Goal: Task Accomplishment & Management: Complete application form

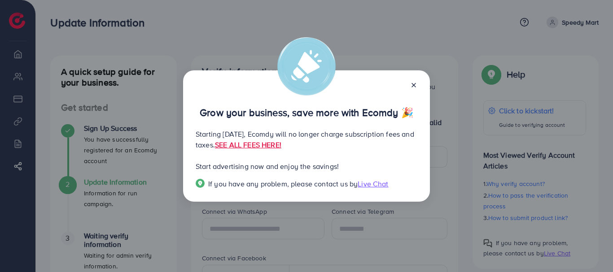
click at [413, 86] on icon at bounding box center [413, 85] width 7 height 7
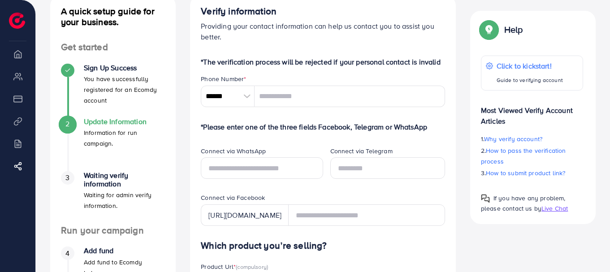
scroll to position [42, 0]
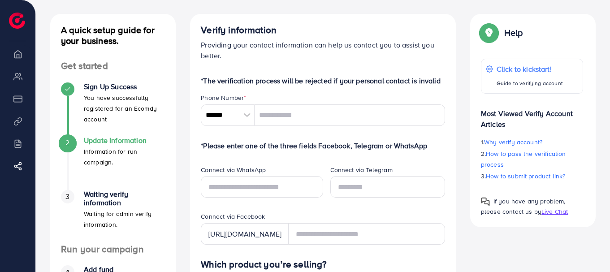
click at [243, 109] on div at bounding box center [247, 115] width 16 height 22
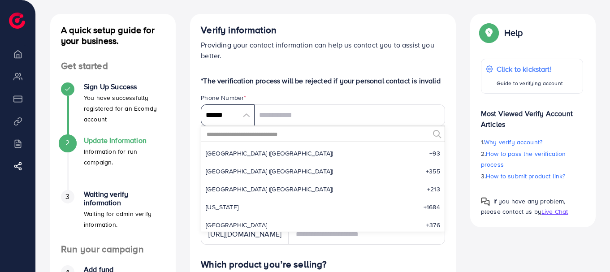
scroll to position [4164, 0]
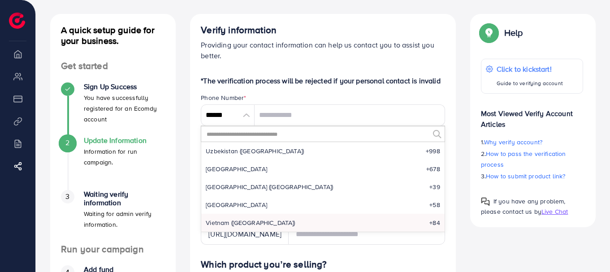
click at [244, 136] on input "text" at bounding box center [317, 133] width 223 height 15
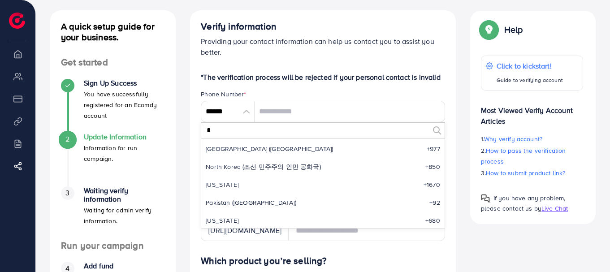
scroll to position [230, 0]
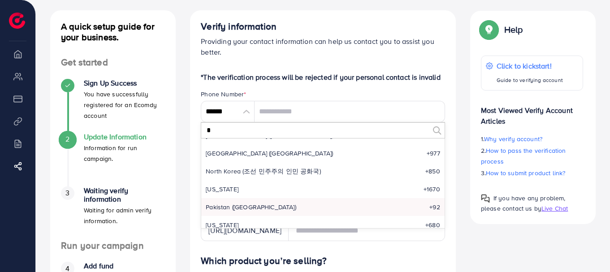
type input "*"
click at [261, 209] on li "Pakistan (‫[GEOGRAPHIC_DATA]‬‎) +92" at bounding box center [322, 207] width 243 height 18
type input "******"
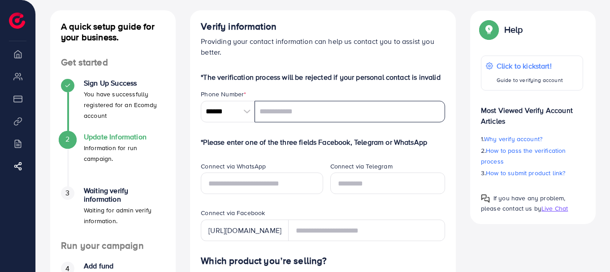
click at [301, 113] on input "tel" at bounding box center [350, 112] width 191 height 22
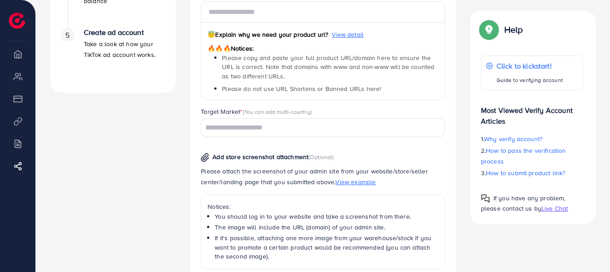
scroll to position [331, 0]
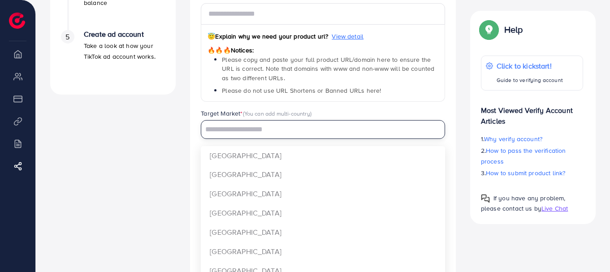
click at [267, 135] on input "Search for option" at bounding box center [317, 130] width 231 height 14
click at [192, 132] on div "Verify information Providing your contact information can help us contact you t…" at bounding box center [323, 66] width 266 height 683
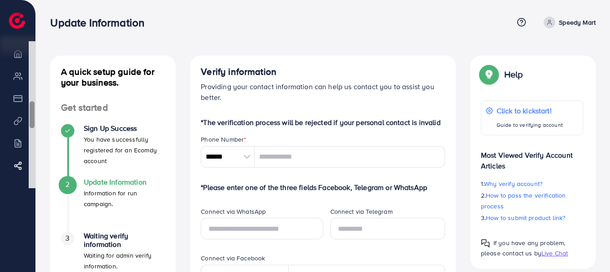
scroll to position [0, 0]
drag, startPoint x: 32, startPoint y: 61, endPoint x: 36, endPoint y: 71, distance: 10.7
click at [150, 101] on div "A quick setup guide for your business. Get started Sign Up Success You have suc…" at bounding box center [113, 241] width 126 height 370
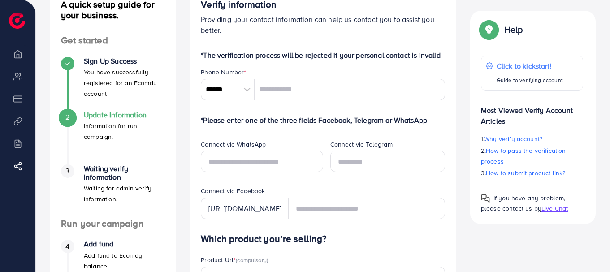
scroll to position [59, 0]
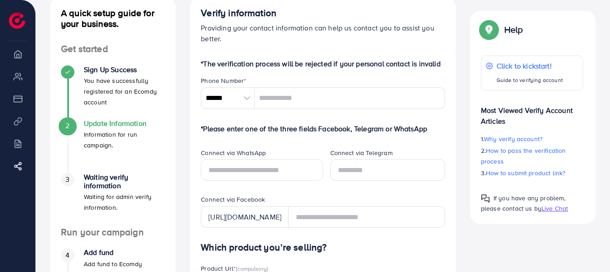
click at [67, 181] on span "3" at bounding box center [67, 179] width 4 height 10
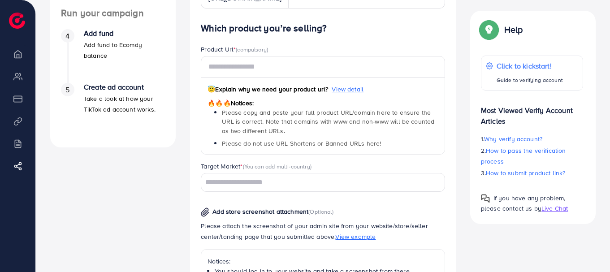
scroll to position [278, 0]
click at [69, 35] on span "4" at bounding box center [67, 35] width 4 height 10
